Goal: Information Seeking & Learning: Learn about a topic

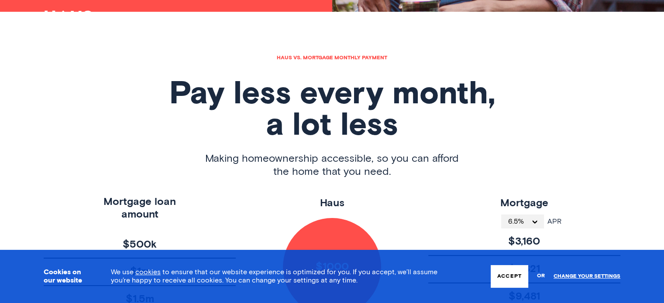
scroll to position [306, 0]
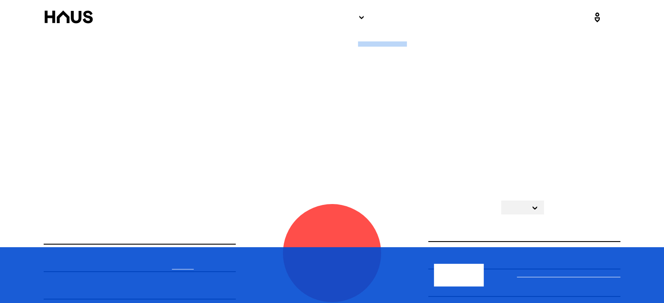
drag, startPoint x: 383, startPoint y: 44, endPoint x: 416, endPoint y: 44, distance: 33.2
click at [416, 44] on h1 "Tiền trả góp hàng tháng cho nhà so với thế chấp" at bounding box center [332, 43] width 577 height 5
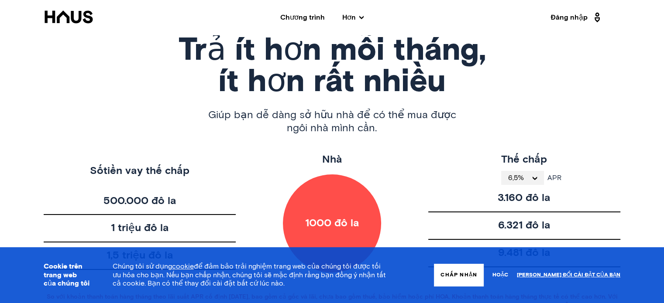
scroll to position [349, 0]
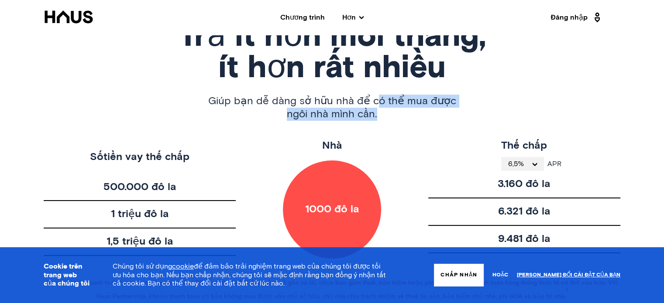
drag, startPoint x: 422, startPoint y: 101, endPoint x: 431, endPoint y: 114, distance: 15.6
click at [431, 114] on span "Giúp bạn dễ dàng sở hữu nhà để có thể mua được ngôi nhà mình cần." at bounding box center [332, 108] width 248 height 26
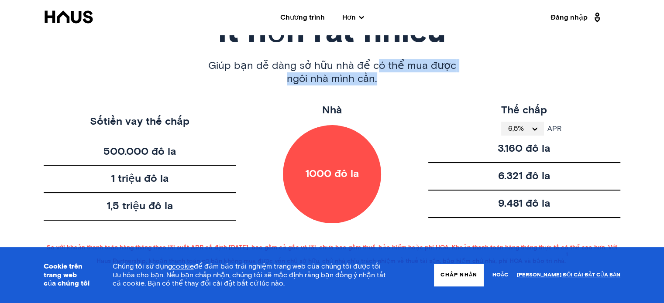
scroll to position [437, 0]
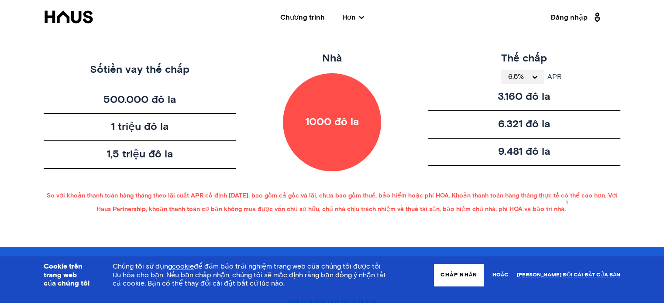
click at [532, 76] on icon "mở menu" at bounding box center [535, 77] width 8 height 3
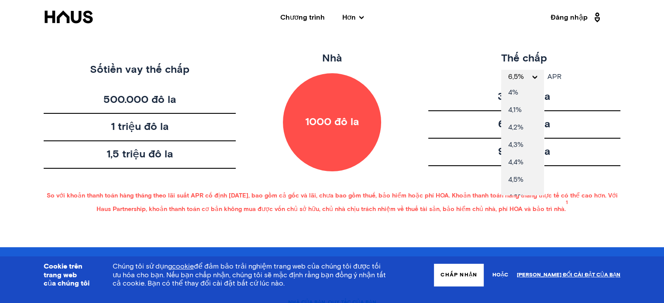
click at [532, 76] on icon "close menu" at bounding box center [535, 77] width 8 height 3
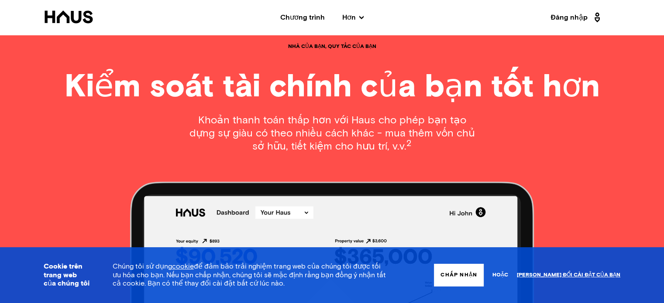
scroll to position [698, 0]
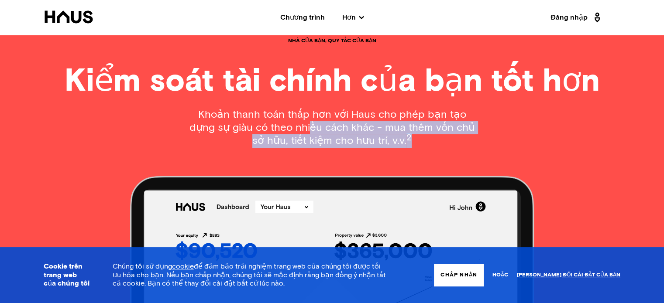
drag, startPoint x: 294, startPoint y: 125, endPoint x: 461, endPoint y: 142, distance: 168.4
click at [461, 142] on p "Khoản thanh toán thấp hơn với Haus cho phép bạn tạo dựng sự giàu có theo nhiều …" at bounding box center [332, 128] width 294 height 40
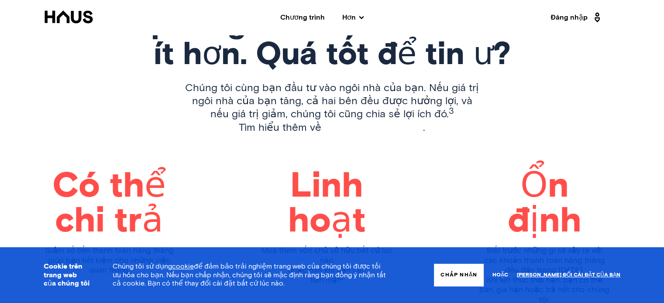
scroll to position [1310, 0]
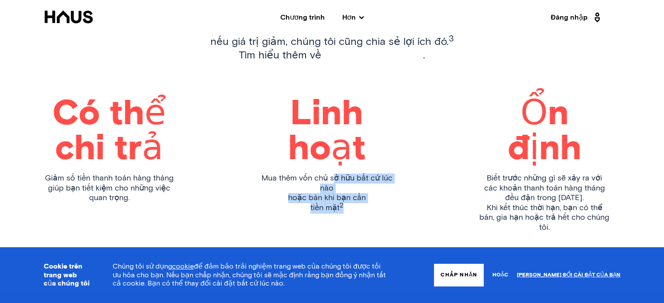
drag, startPoint x: 347, startPoint y: 179, endPoint x: 366, endPoint y: 210, distance: 36.2
click at [366, 210] on p "Mua thêm vốn chủ sở hữu bất cứ lúc nào hoặc bán khi bạn cần tiền mặt 2" at bounding box center [326, 194] width 131 height 40
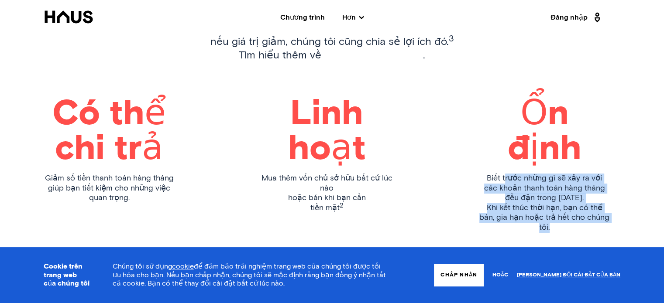
drag, startPoint x: 504, startPoint y: 141, endPoint x: 608, endPoint y: 197, distance: 118.4
click at [608, 197] on div "Có thể chi trả Giảm số tiền thanh toán hàng tháng giúp bạn tiết kiệm cho những …" at bounding box center [332, 172] width 577 height 150
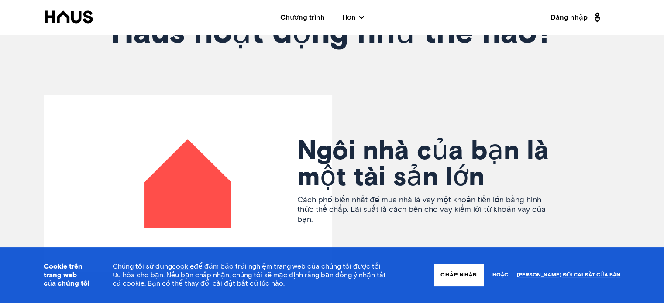
scroll to position [1659, 0]
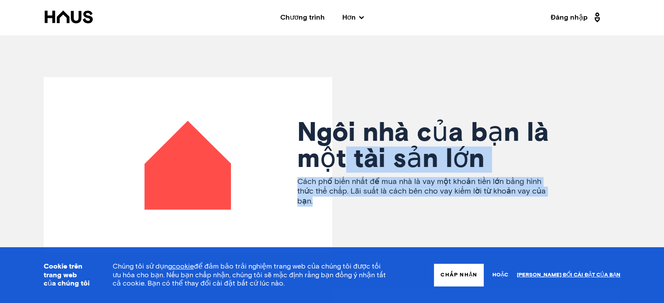
drag, startPoint x: 372, startPoint y: 142, endPoint x: 541, endPoint y: 180, distance: 172.7
click at [541, 180] on div "Ngôi nhà của bạn là một tài sản lớn Cách phổ biến nhất để mua nhà là vay một kh…" at bounding box center [470, 165] width 346 height 90
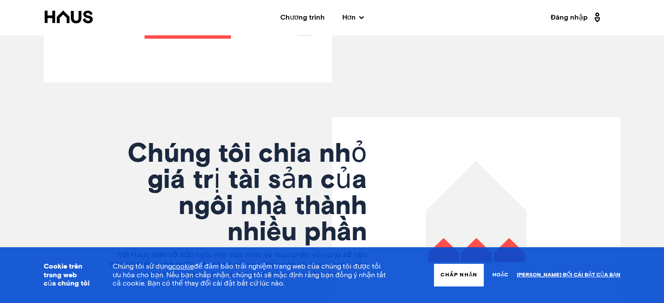
scroll to position [1877, 0]
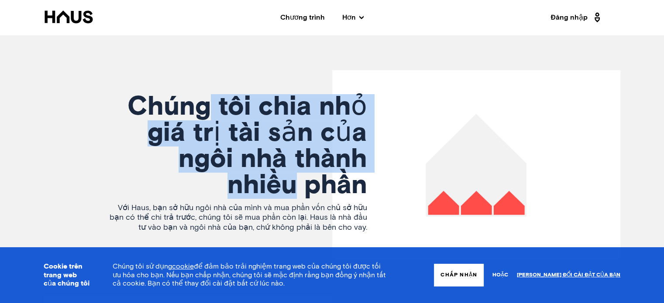
drag, startPoint x: 210, startPoint y: 87, endPoint x: 293, endPoint y: 172, distance: 118.5
click at [293, 172] on font "Chúng tôi chia nhỏ giá trị tài sản của ngôi nhà thành nhiều phần" at bounding box center [247, 146] width 240 height 105
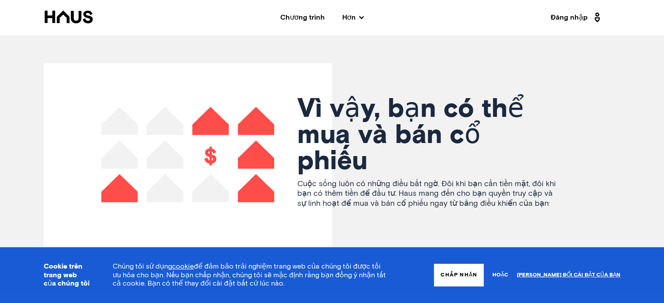
scroll to position [2139, 0]
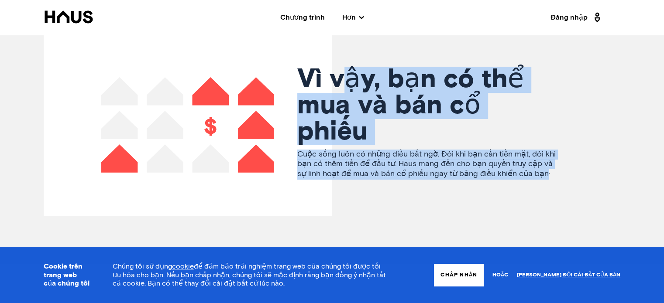
drag, startPoint x: 371, startPoint y: 76, endPoint x: 546, endPoint y: 148, distance: 189.5
click at [546, 148] on div "Vì vậy, bạn có thể mua và bán cổ phiếu Cuộc sống luôn có những điều bất ngờ. Đô…" at bounding box center [470, 125] width 346 height 117
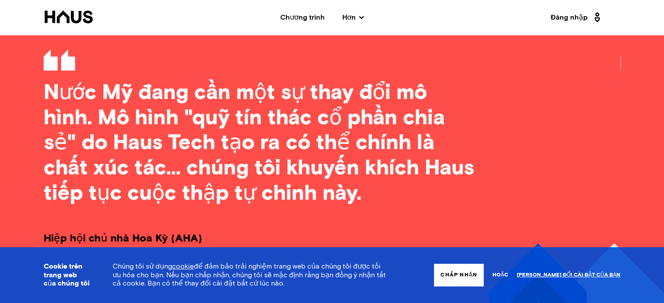
scroll to position [2794, 0]
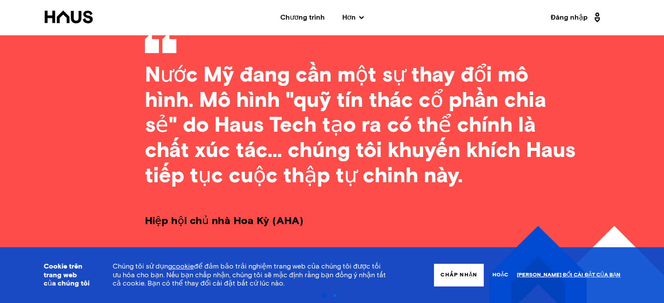
drag, startPoint x: 208, startPoint y: 83, endPoint x: 309, endPoint y: 86, distance: 100.9
click at [309, 86] on font "Nước Mỹ đang cần một sự thay đổi mô hình. Mô hình "quỹ tín thác cổ phần chia sẻ…" at bounding box center [360, 125] width 430 height 121
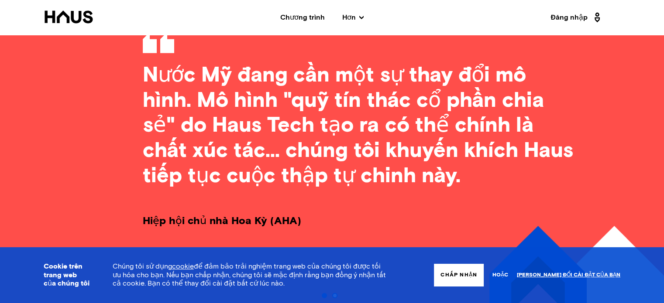
drag, startPoint x: 249, startPoint y: 103, endPoint x: 259, endPoint y: 101, distance: 9.8
click at [259, 101] on font "Nước Mỹ đang cần một sự thay đổi mô hình. Mô hình "quỹ tín thác cổ phần chia sẻ…" at bounding box center [358, 125] width 430 height 121
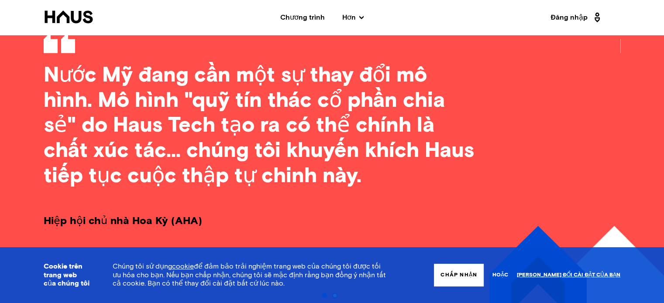
click at [218, 127] on font "Nước Mỹ đang cần một sự thay đổi mô hình. Mô hình "quỹ tín thác cổ phần chia sẻ…" at bounding box center [259, 125] width 430 height 121
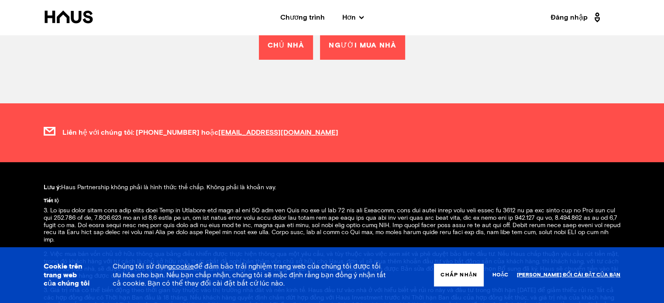
scroll to position [3261, 0]
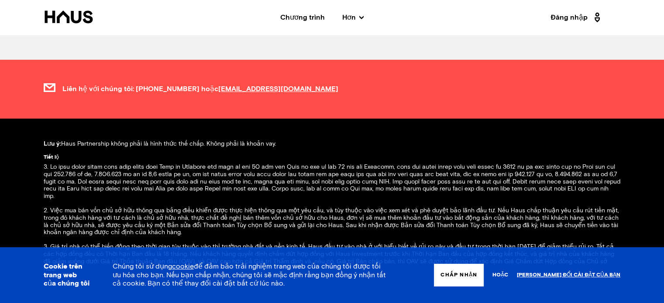
drag, startPoint x: 102, startPoint y: 119, endPoint x: 275, endPoint y: 125, distance: 173.0
click at [275, 125] on div "Lưu ý: Haus Partnership không phải là hình thức thế chấp. Không phải là khoản v…" at bounding box center [332, 199] width 664 height 161
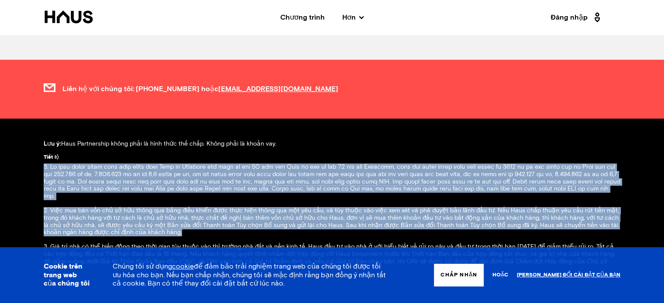
drag, startPoint x: 86, startPoint y: 141, endPoint x: 533, endPoint y: 211, distance: 453.3
click at [533, 211] on div "Lưu ý: Haus Partnership không phải là hình thức thế chấp. Không phải là khoản v…" at bounding box center [332, 210] width 664 height 139
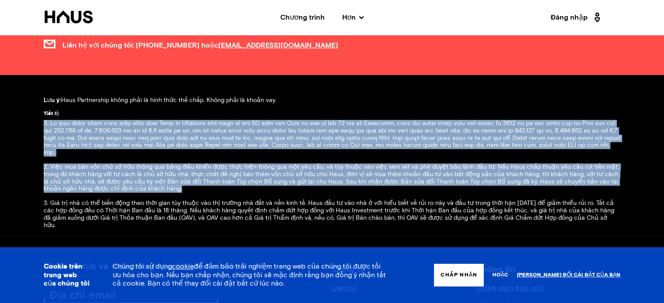
scroll to position [3392, 0]
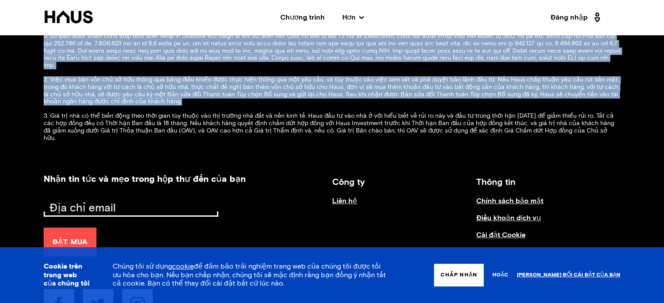
click at [109, 77] on font "2. Việc mua bán vốn chủ sở hữu thông qua bảng điều khiển được thực hiện thông q…" at bounding box center [331, 91] width 575 height 28
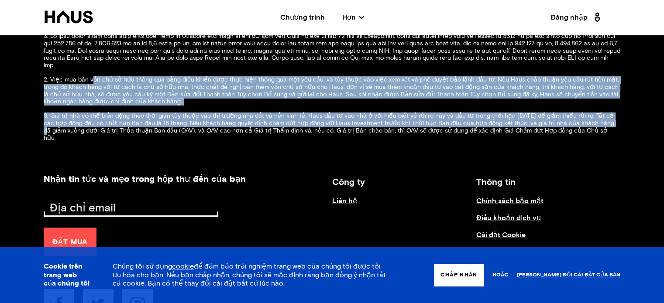
drag, startPoint x: 92, startPoint y: 58, endPoint x: 595, endPoint y: 103, distance: 505.3
click at [595, 103] on div "Lưu ý: Haus Partnership không phải là hình thức thế chấp. Không phải là khoản v…" at bounding box center [332, 79] width 664 height 139
click at [214, 113] on font "3. Giá trị nhà có thể biến động theo thời gian tùy thuộc vào thị trường nhà đất…" at bounding box center [329, 127] width 571 height 28
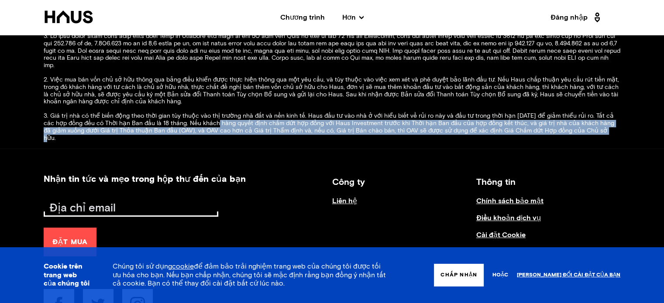
drag, startPoint x: 206, startPoint y: 100, endPoint x: 578, endPoint y: 111, distance: 372.1
click at [578, 113] on font "3. Giá trị nhà có thể biến động theo thời gian tùy thuộc vào thị trường nhà đất…" at bounding box center [329, 127] width 571 height 28
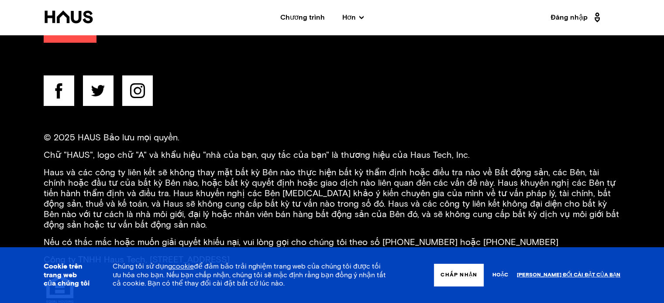
scroll to position [3609, 0]
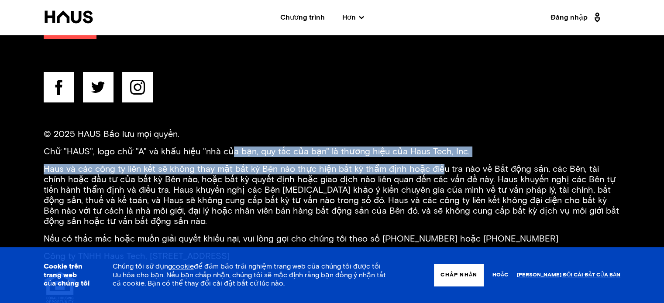
drag, startPoint x: 227, startPoint y: 125, endPoint x: 434, endPoint y: 131, distance: 207.0
click at [434, 133] on div "© 2025 HAUS Bảo lưu mọi quyền. Chữ "HAUS", logo chữ "A" và khẩu hiệu "nhà của b…" at bounding box center [332, 217] width 577 height 176
click at [96, 82] on icon at bounding box center [98, 87] width 14 height 11
